Goal: Task Accomplishment & Management: Complete application form

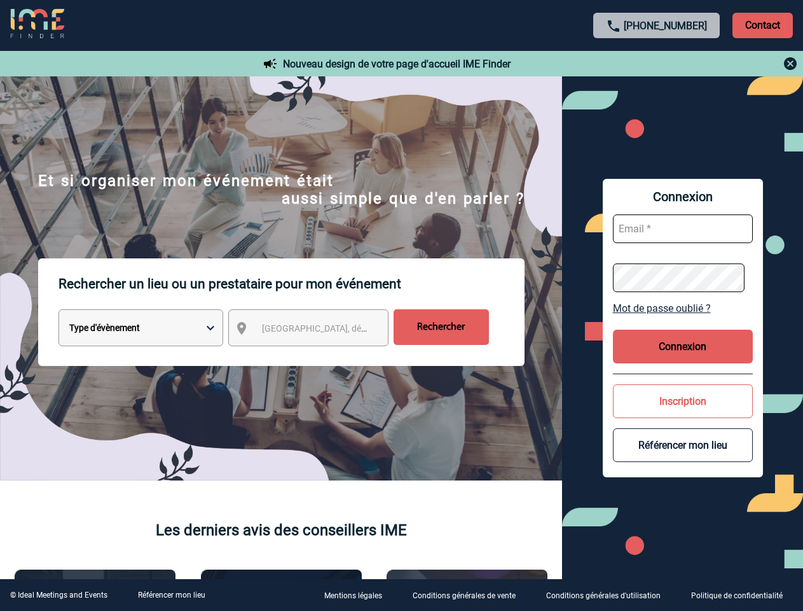
click at [401, 305] on p "Rechercher un lieu ou un prestataire pour mon événement" at bounding box center [292, 283] width 466 height 51
click at [763, 25] on p "Contact" at bounding box center [763, 25] width 60 height 25
click at [657, 64] on div at bounding box center [657, 63] width 283 height 15
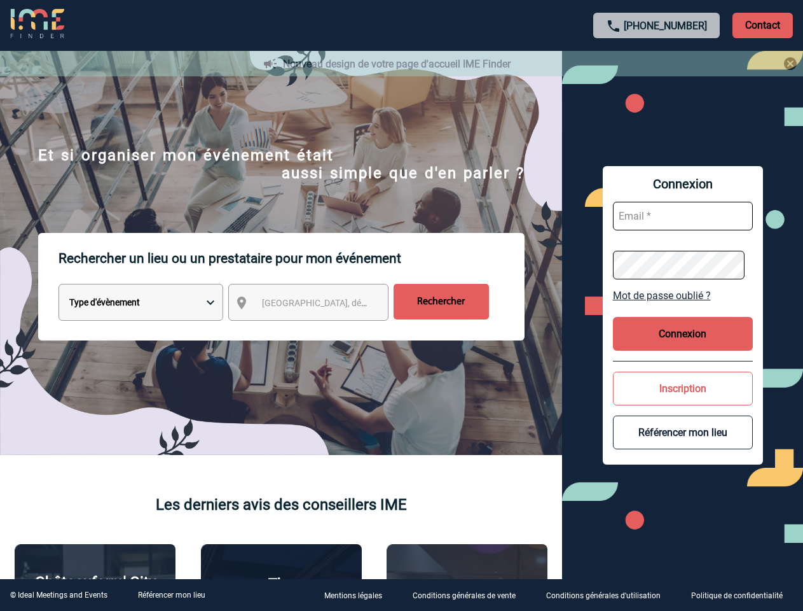
click at [320, 330] on div at bounding box center [401, 305] width 803 height 611
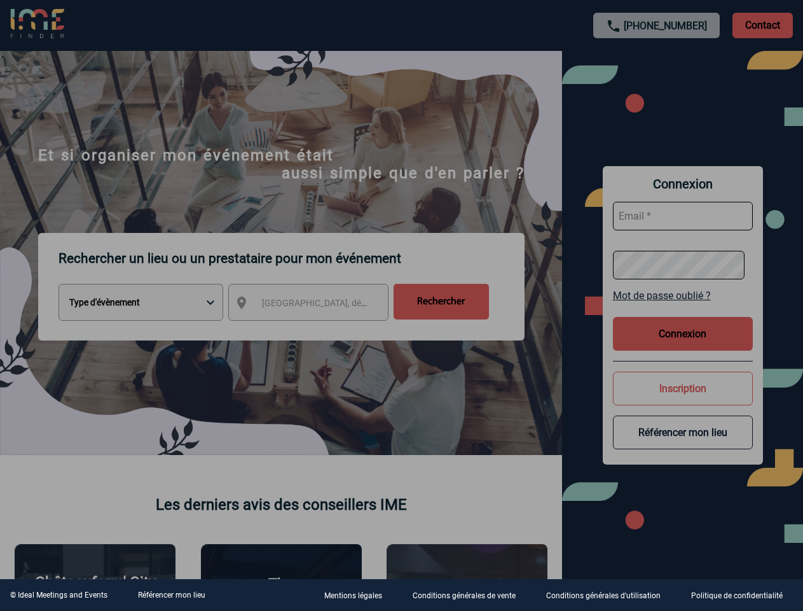
click at [683, 308] on div at bounding box center [401, 305] width 803 height 611
click at [683, 346] on div at bounding box center [401, 305] width 803 height 611
click at [683, 401] on div at bounding box center [401, 305] width 803 height 611
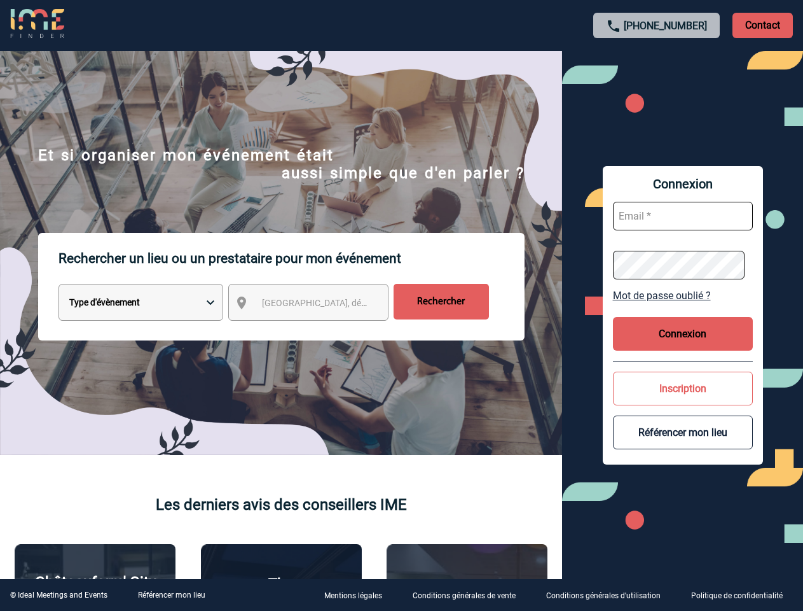
click at [683, 445] on button "Référencer mon lieu" at bounding box center [683, 432] width 140 height 34
click at [171, 595] on link "Référencer mon lieu" at bounding box center [171, 594] width 67 height 9
